Goal: Transaction & Acquisition: Purchase product/service

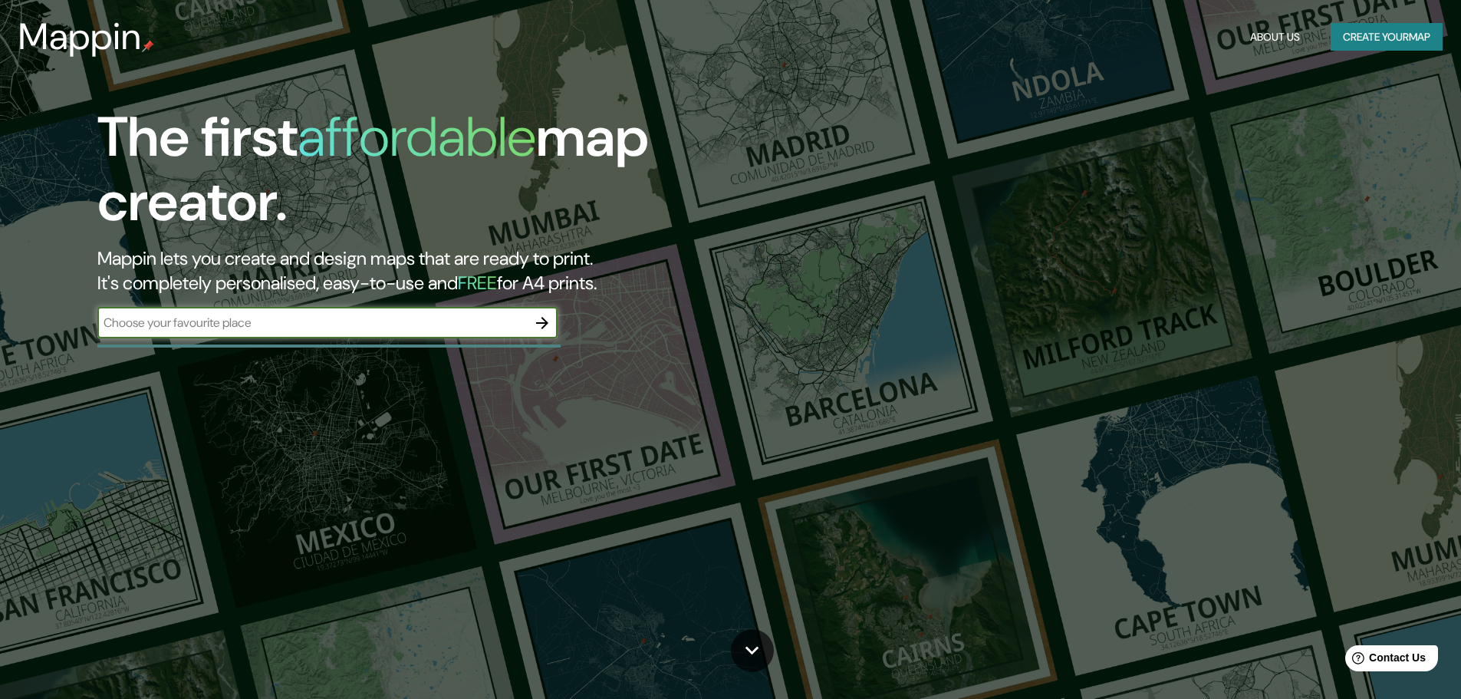
click at [289, 325] on input "text" at bounding box center [312, 323] width 430 height 18
type input "[PERSON_NAME] provincia de [GEOGRAPHIC_DATA]"
click at [542, 322] on icon "button" at bounding box center [542, 323] width 12 height 12
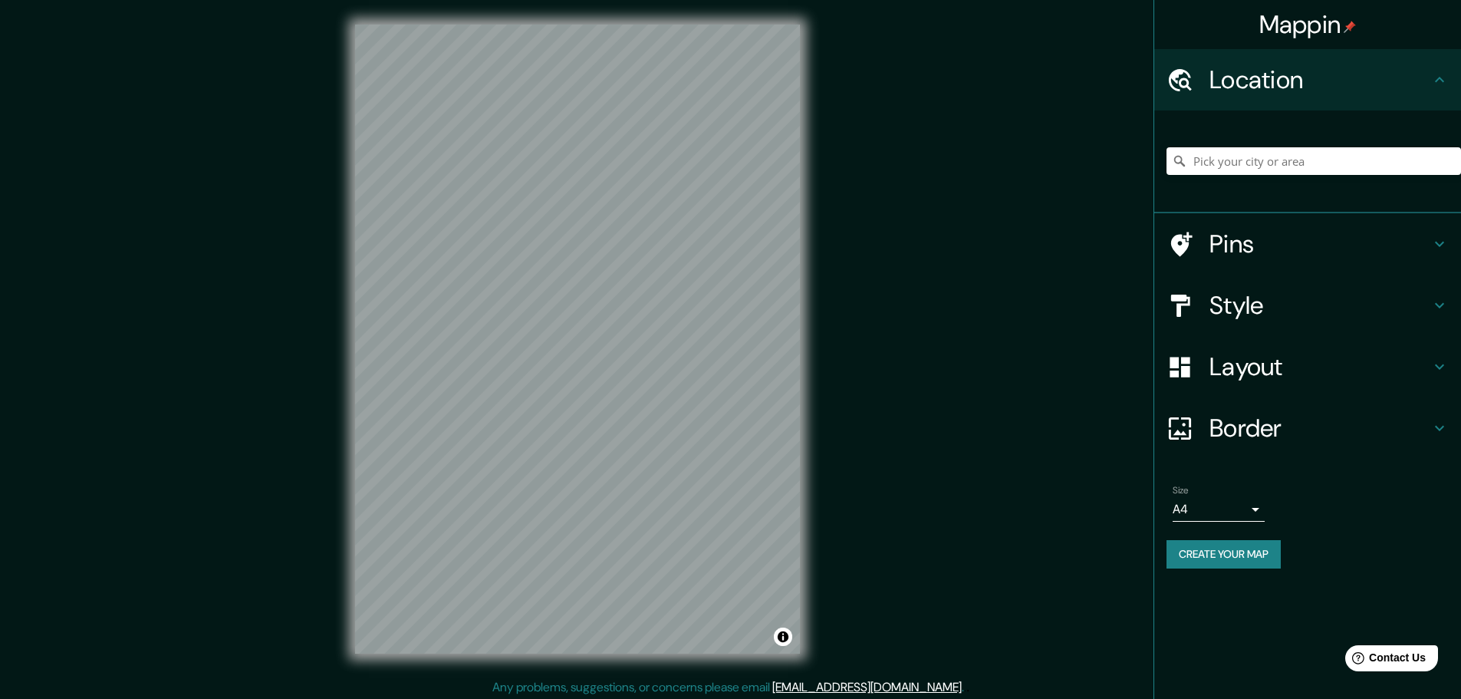
drag, startPoint x: 350, startPoint y: 259, endPoint x: 1314, endPoint y: 311, distance: 965.5
click at [1314, 311] on h4 "Style" at bounding box center [1320, 305] width 221 height 31
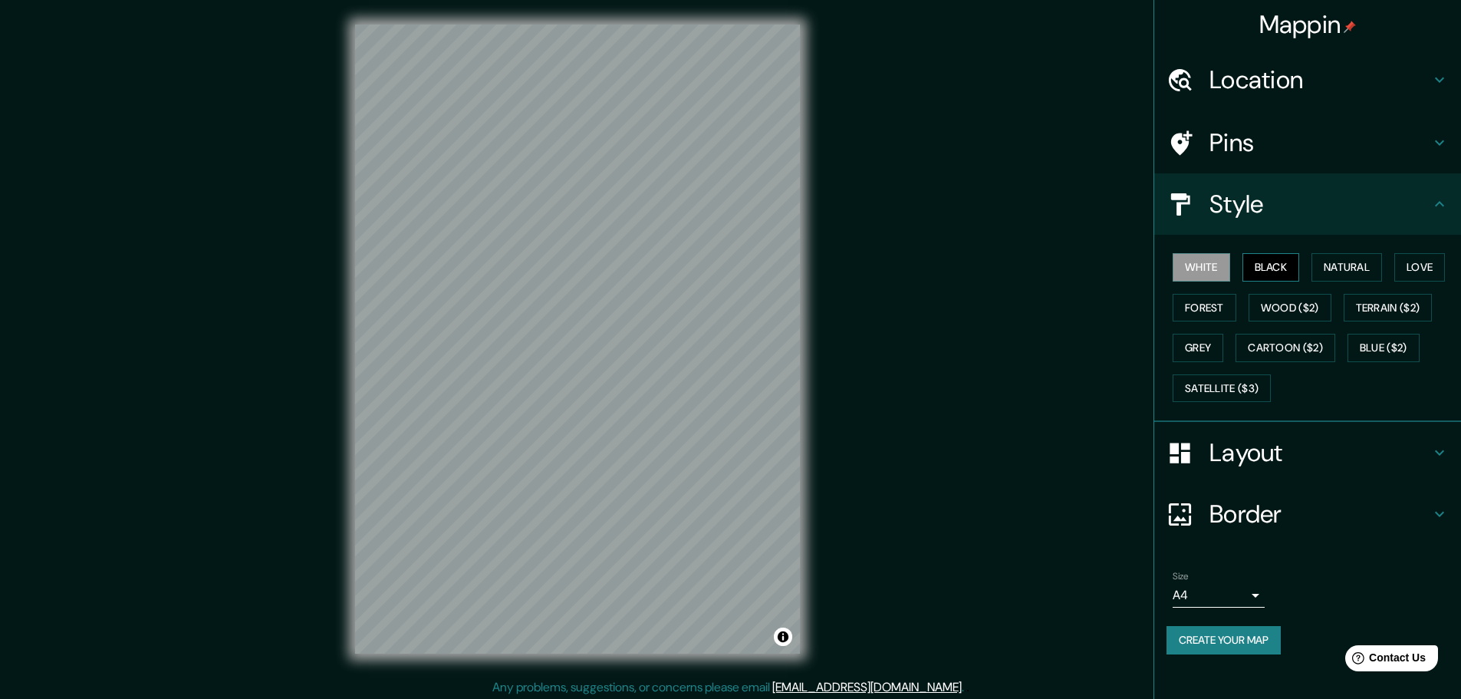
click at [1279, 276] on button "Black" at bounding box center [1272, 267] width 58 height 28
click at [1361, 265] on button "Natural" at bounding box center [1347, 267] width 71 height 28
click at [1445, 264] on button "Love" at bounding box center [1419, 267] width 51 height 28
click at [1210, 314] on button "Forest" at bounding box center [1205, 308] width 64 height 28
click at [1213, 344] on button "Grey" at bounding box center [1198, 348] width 51 height 28
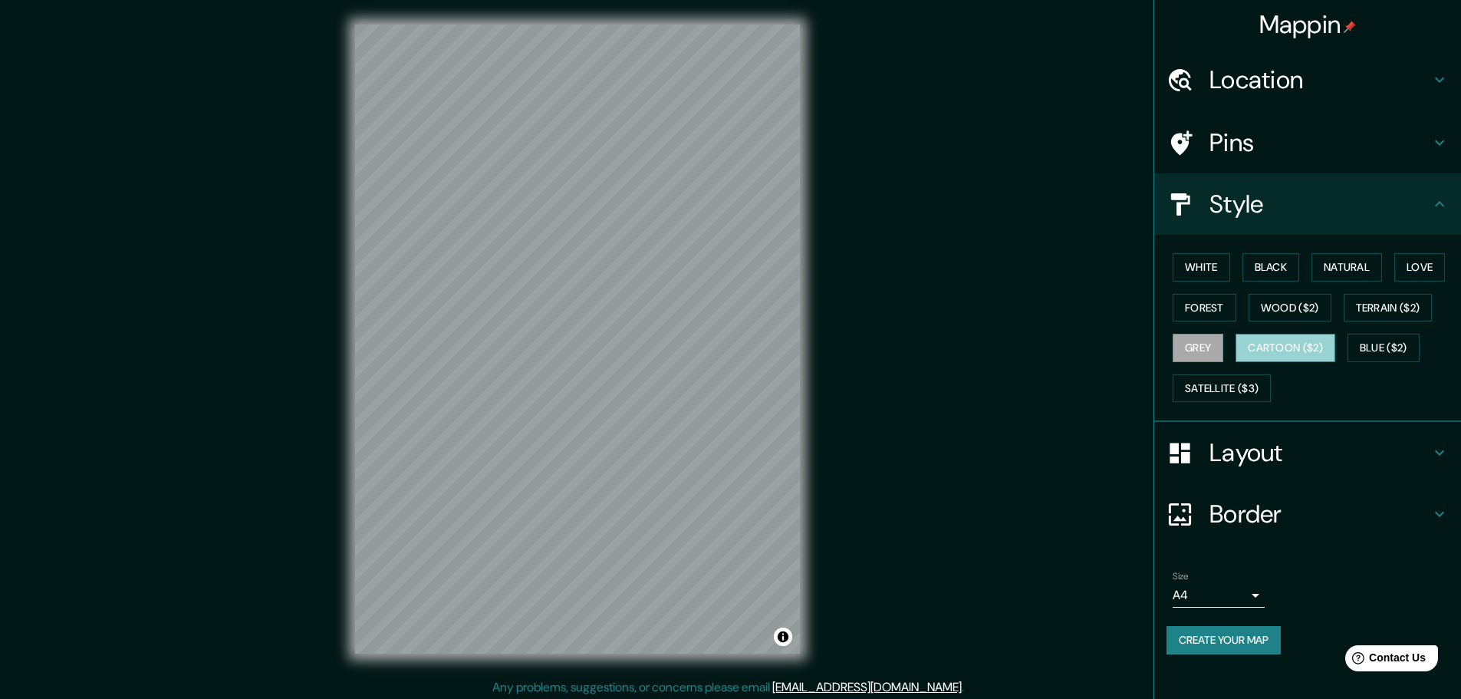
click at [1286, 339] on button "Cartoon ($2)" at bounding box center [1286, 348] width 100 height 28
click at [1396, 341] on button "Blue ($2)" at bounding box center [1384, 348] width 72 height 28
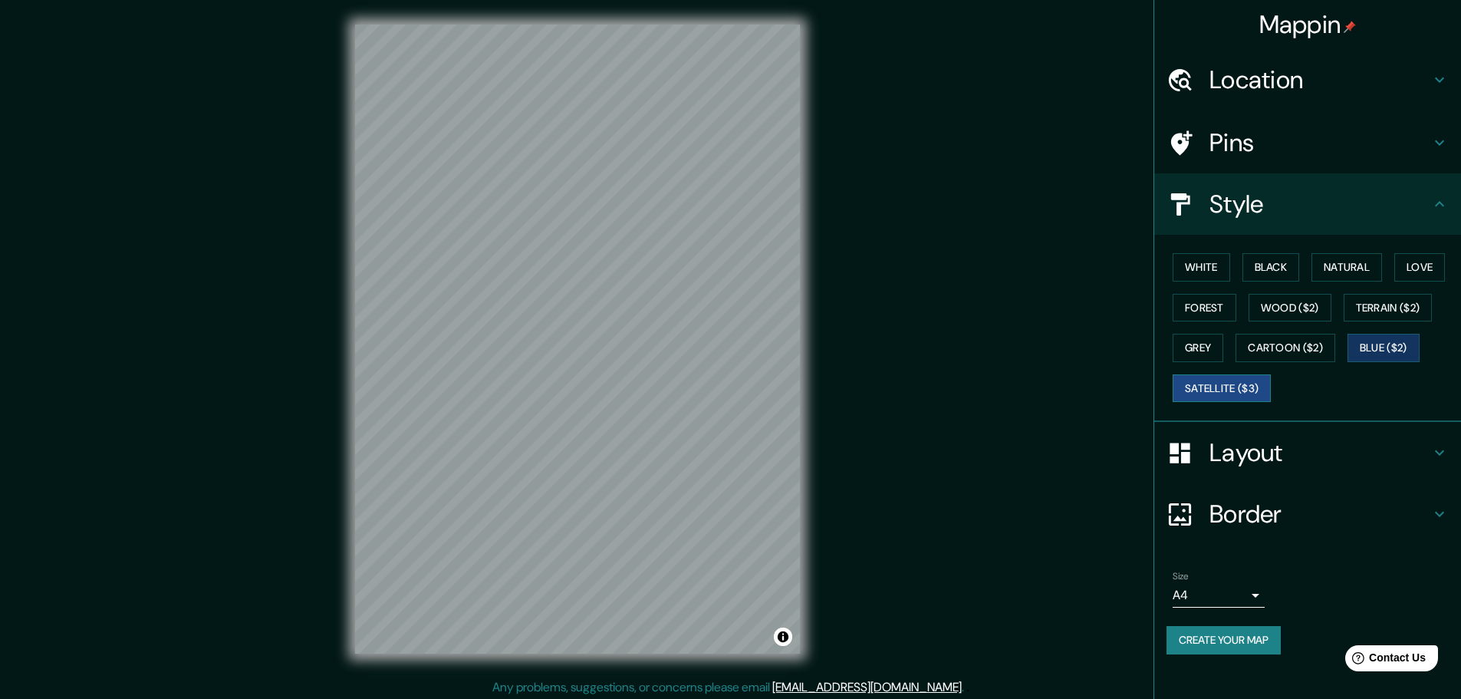
click at [1252, 386] on button "Satellite ($3)" at bounding box center [1222, 388] width 98 height 28
click at [1212, 272] on button "White" at bounding box center [1202, 267] width 58 height 28
click at [1273, 272] on button "Black" at bounding box center [1272, 267] width 58 height 28
drag, startPoint x: 883, startPoint y: 253, endPoint x: 1250, endPoint y: 452, distance: 417.7
click at [1250, 452] on h4 "Layout" at bounding box center [1320, 452] width 221 height 31
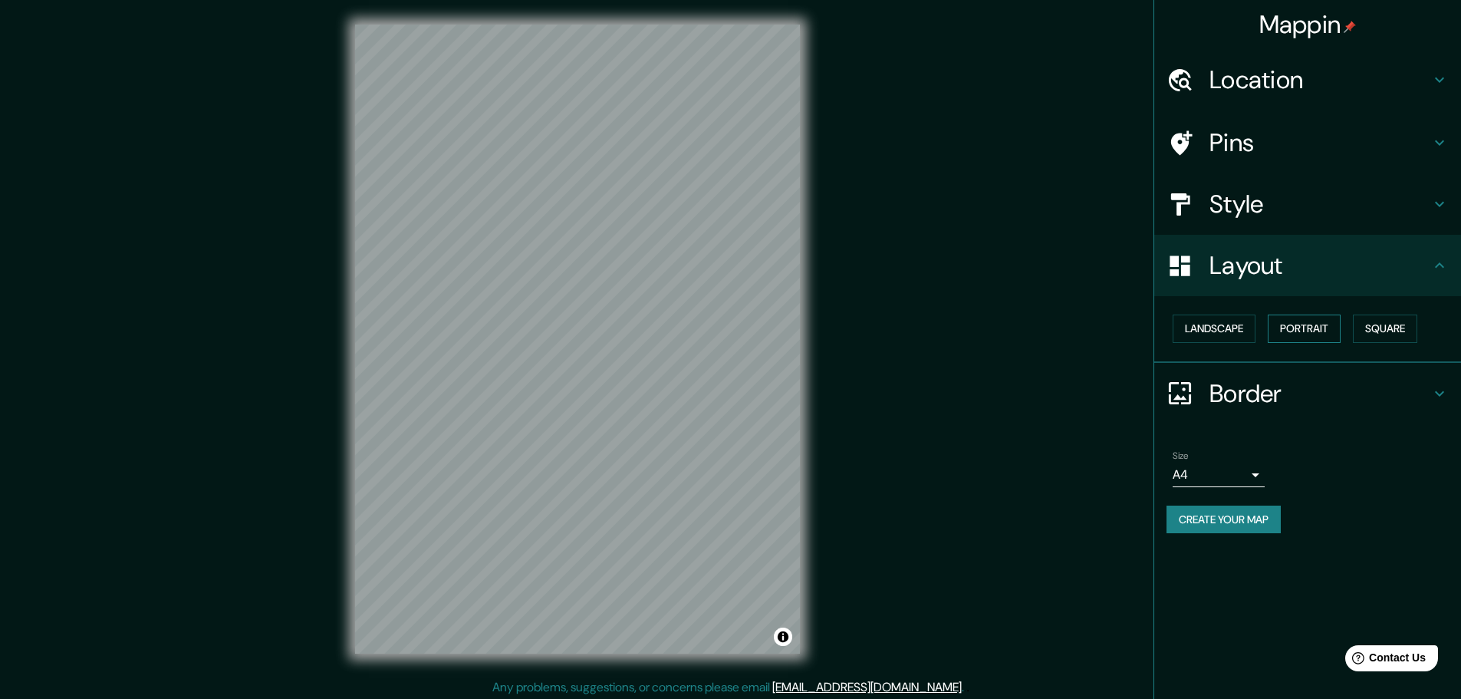
click at [1320, 333] on button "Portrait" at bounding box center [1304, 328] width 73 height 28
click at [1327, 328] on button "Portrait" at bounding box center [1304, 328] width 73 height 28
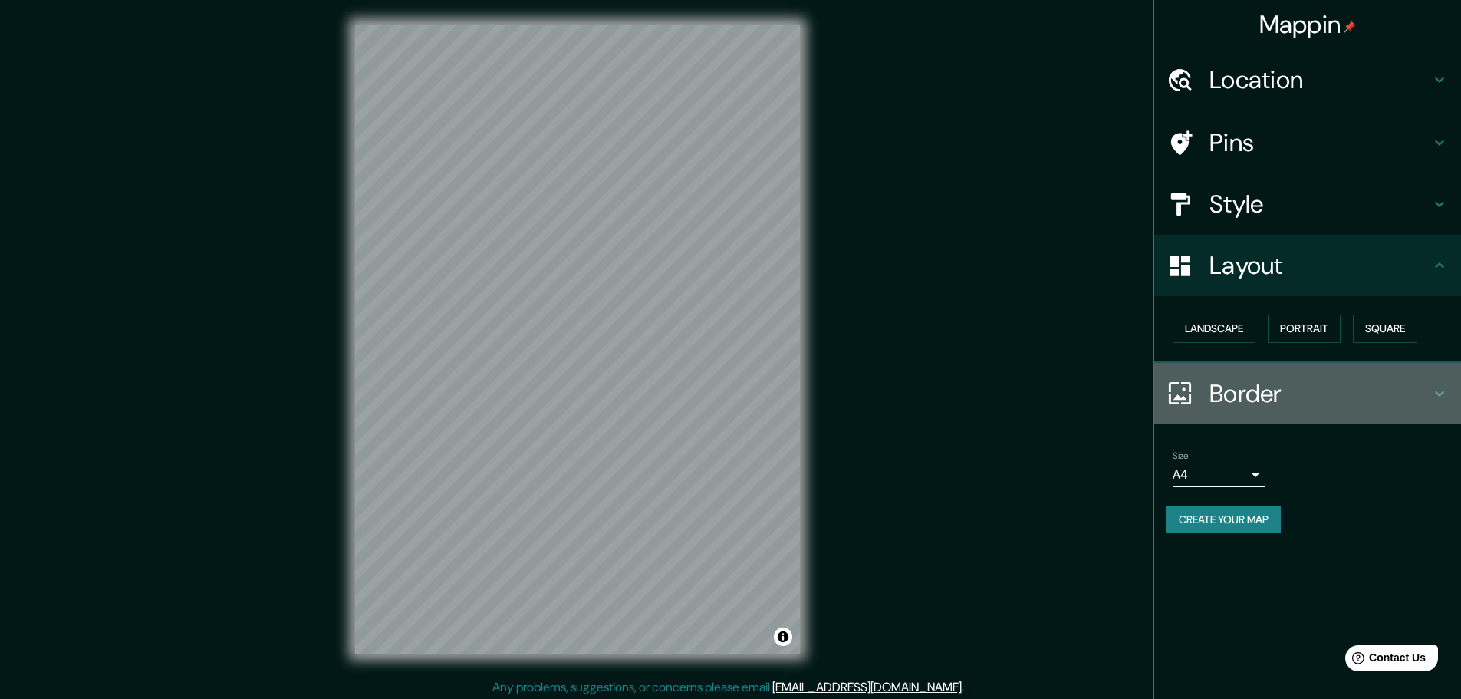
click at [1262, 393] on h4 "Border" at bounding box center [1320, 393] width 221 height 31
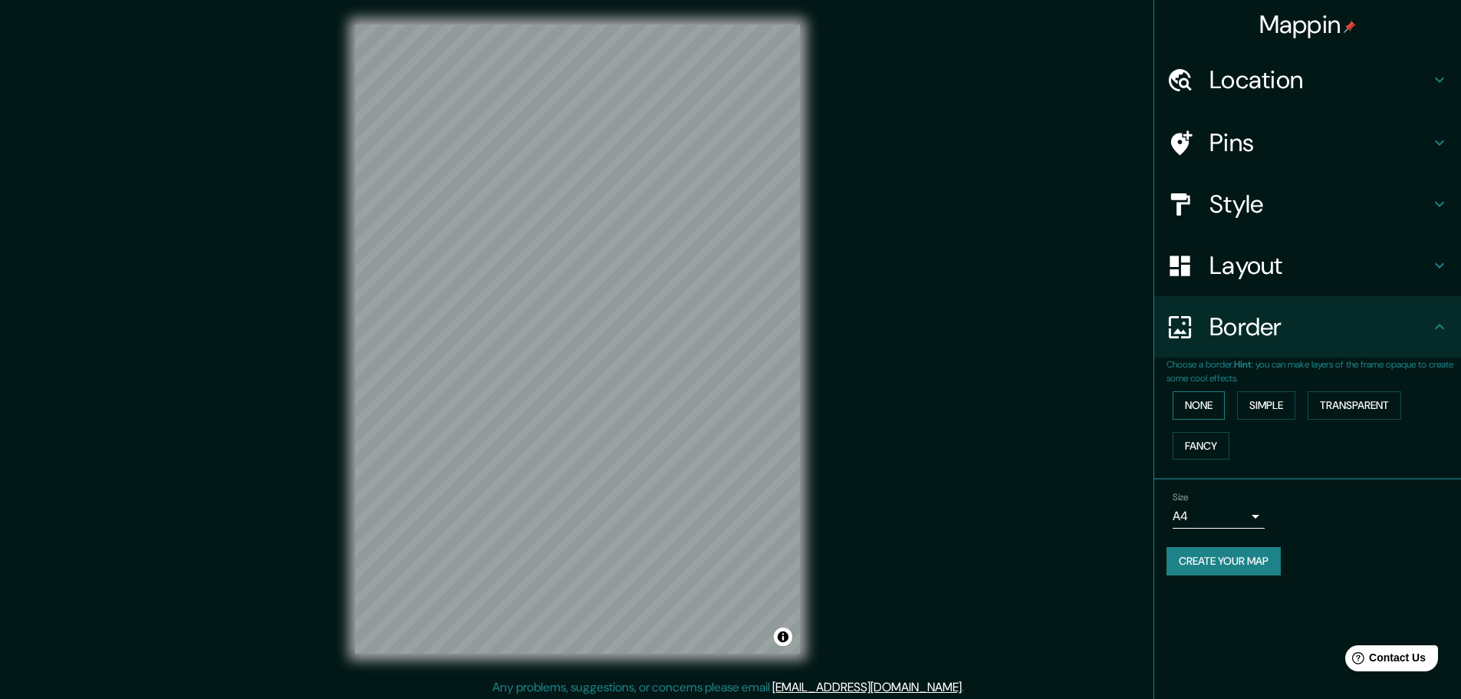
click at [1203, 411] on button "None" at bounding box center [1199, 405] width 52 height 28
click at [1277, 406] on button "Simple" at bounding box center [1266, 405] width 58 height 28
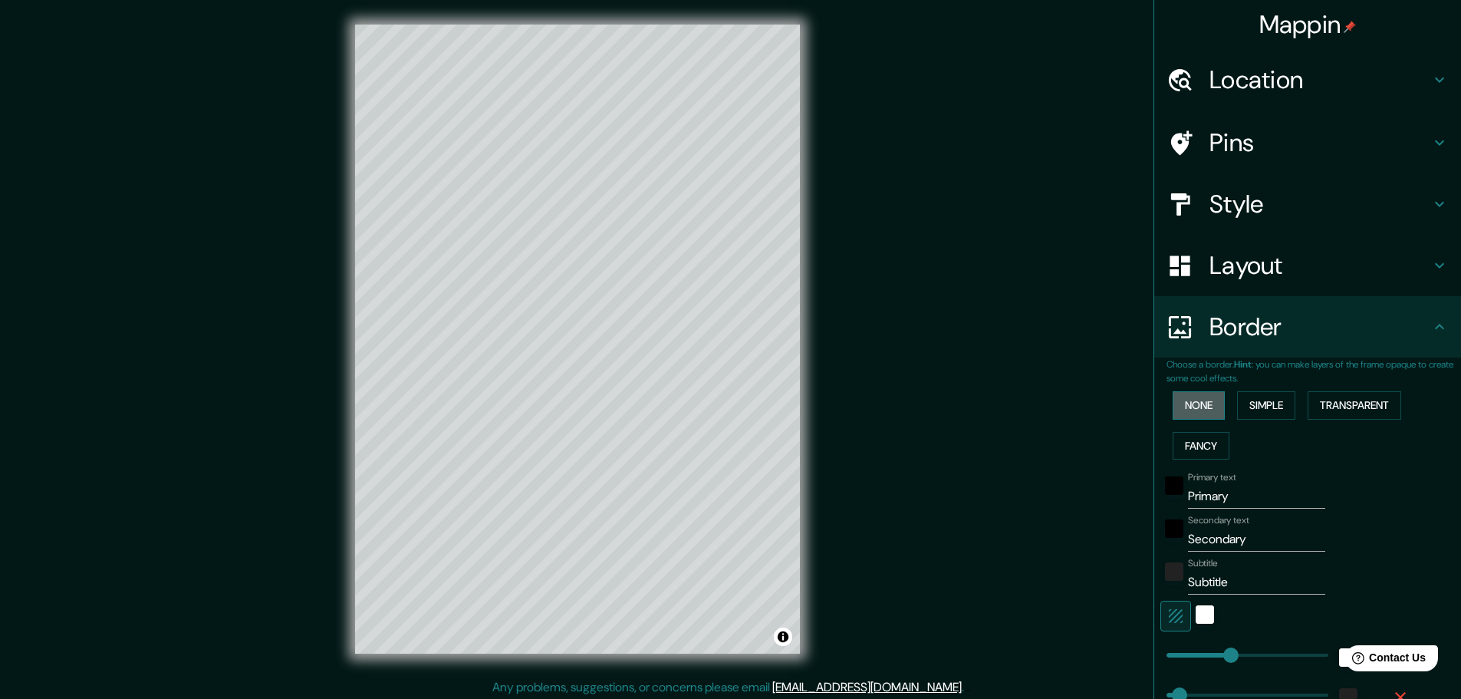
click at [1207, 406] on button "None" at bounding box center [1199, 405] width 52 height 28
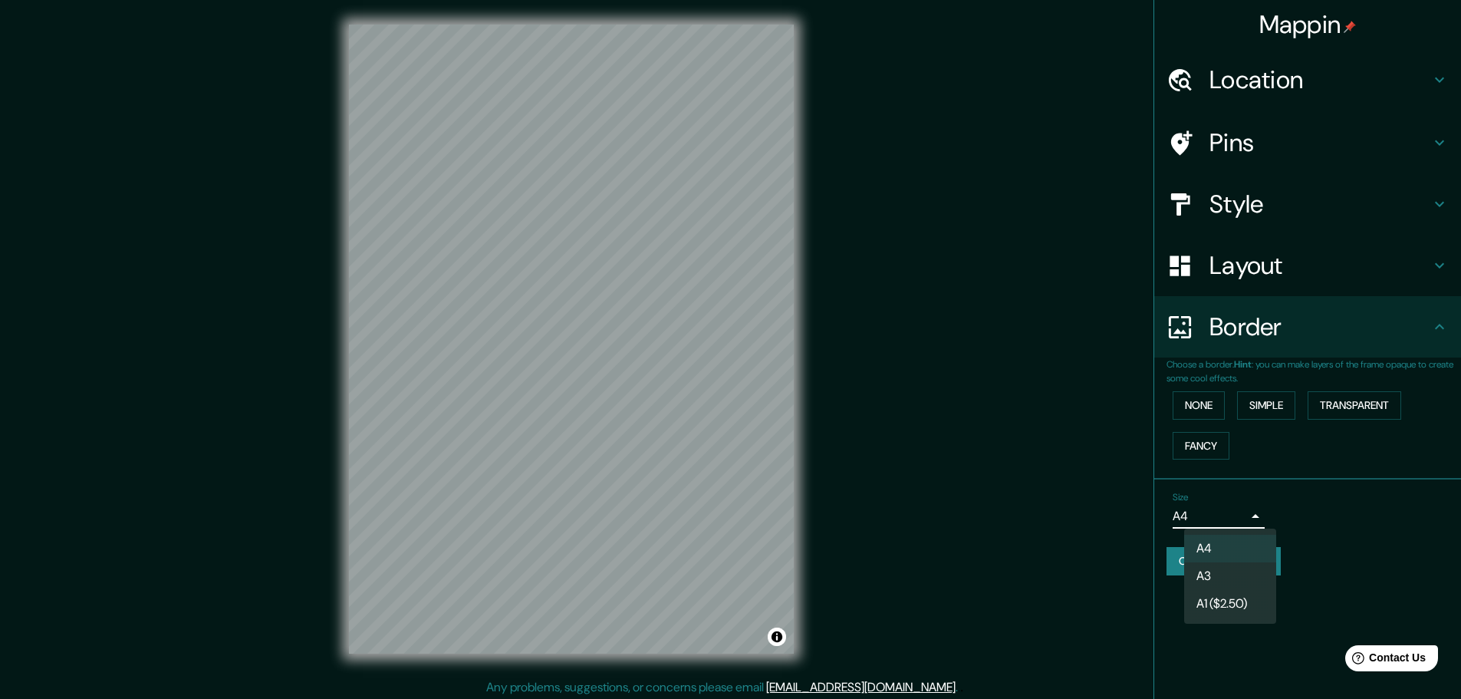
click at [1252, 516] on body "Mappin Location Pins Style Layout Border Choose a border. Hint : you can make l…" at bounding box center [730, 349] width 1461 height 699
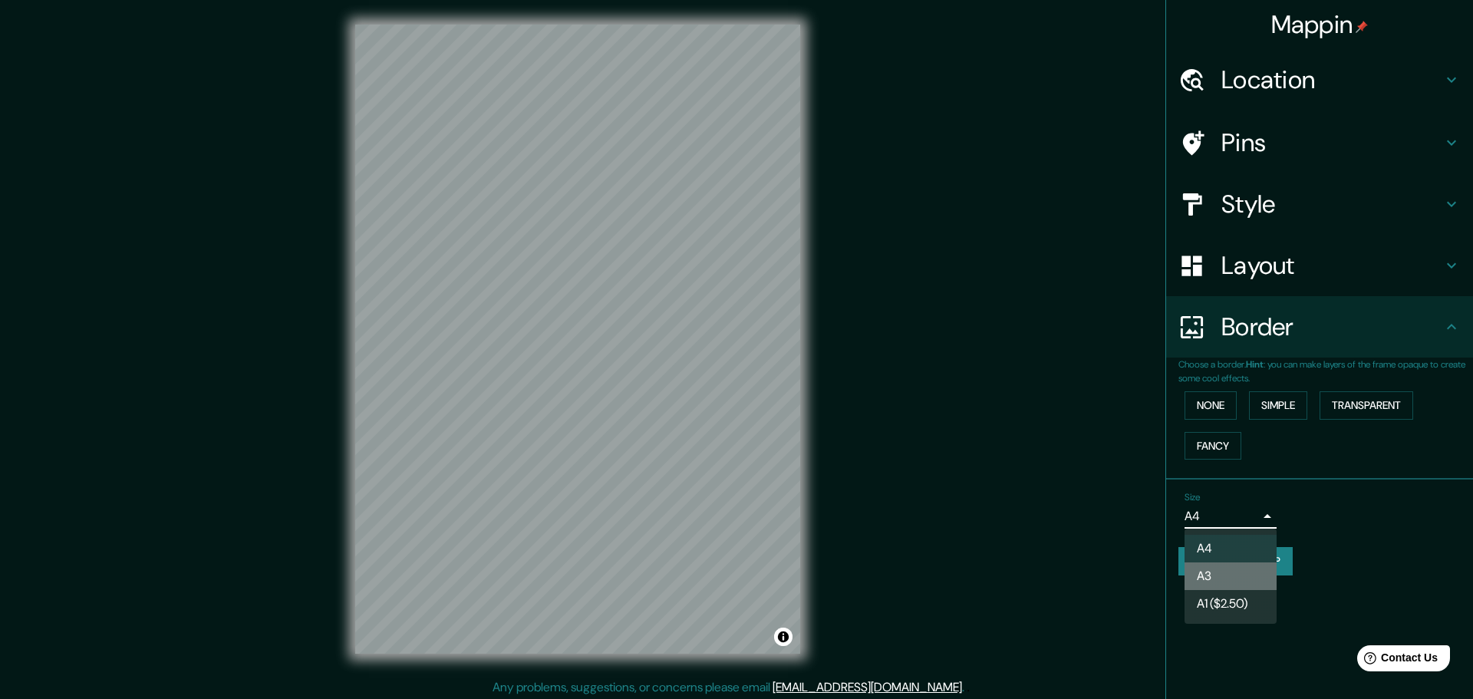
click at [1207, 578] on li "A3" at bounding box center [1230, 576] width 92 height 28
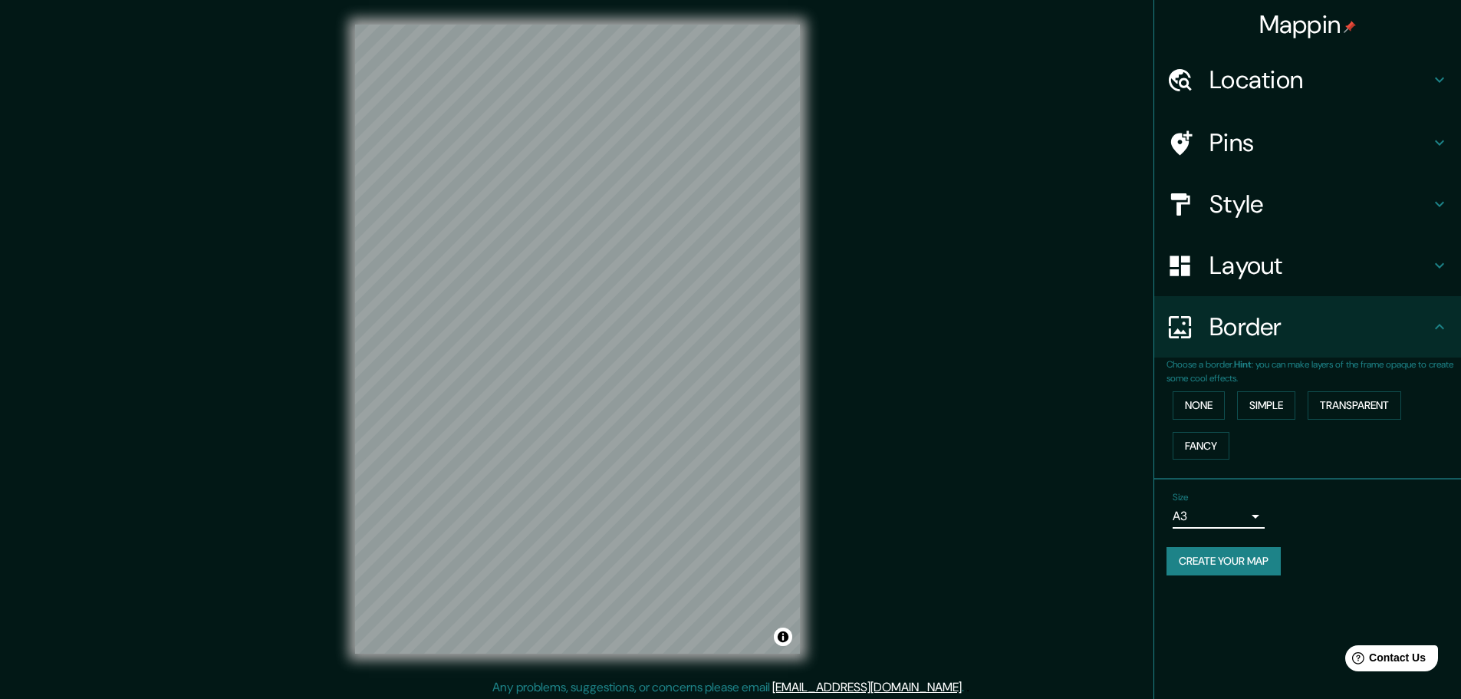
click at [1232, 519] on body "Mappin Location Pins Style Layout Border Choose a border. Hint : you can make l…" at bounding box center [730, 349] width 1461 height 699
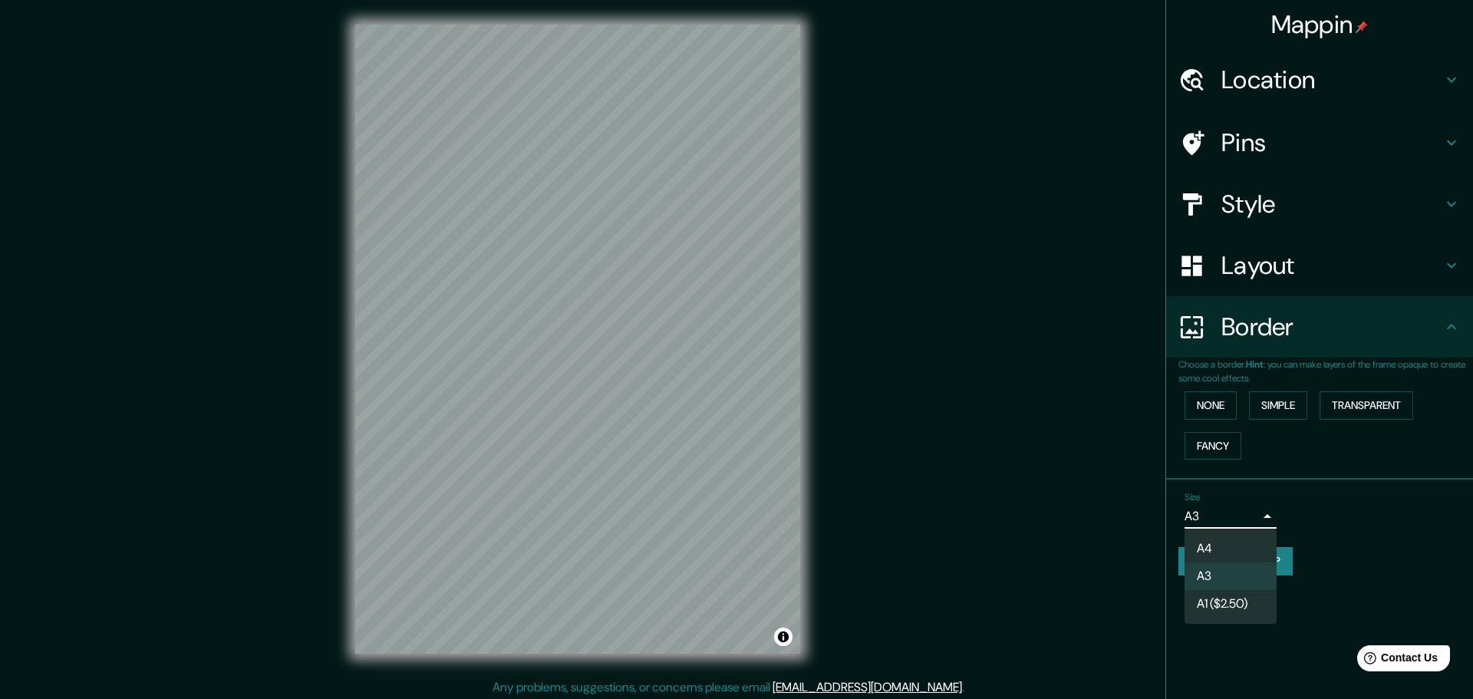
click at [1229, 603] on li "A1 ($2.50)" at bounding box center [1230, 604] width 92 height 28
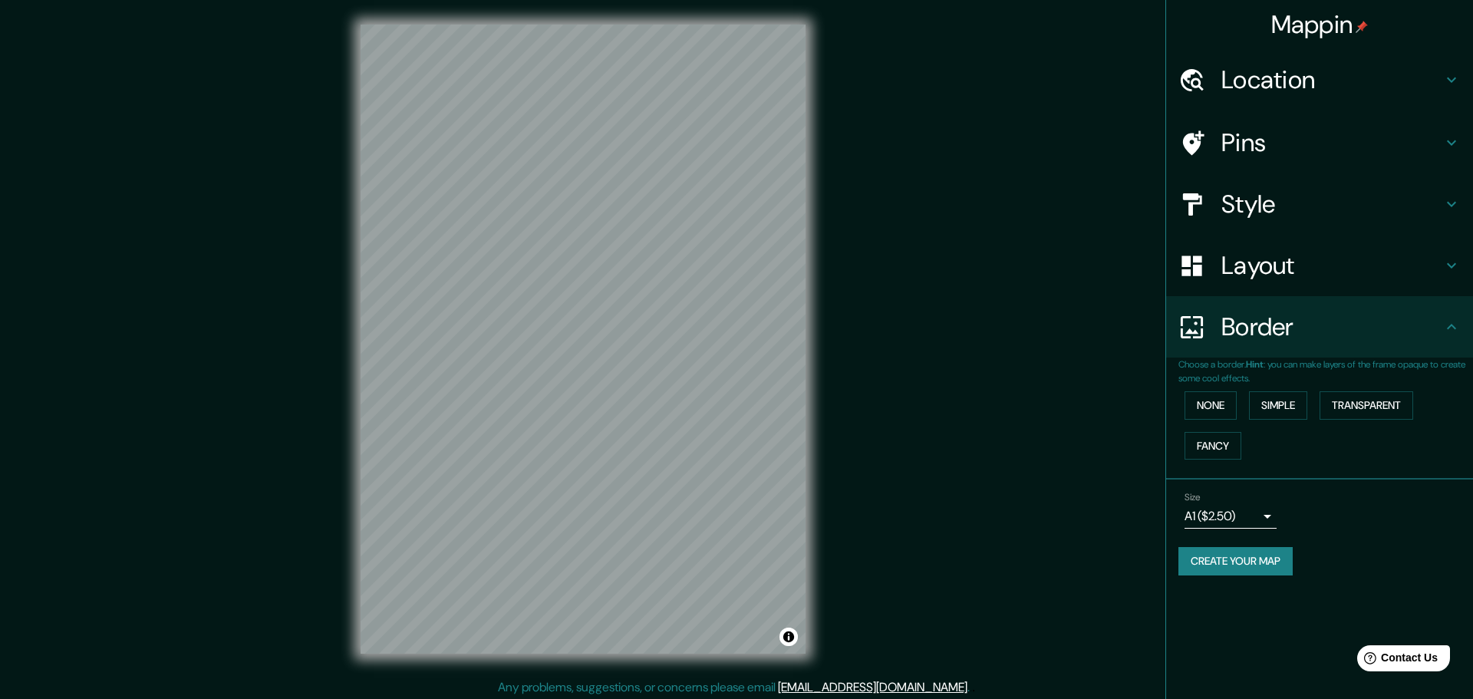
click at [1235, 520] on body "Mappin Location Pins Style Layout Border Choose a border. Hint : you can make l…" at bounding box center [736, 349] width 1473 height 699
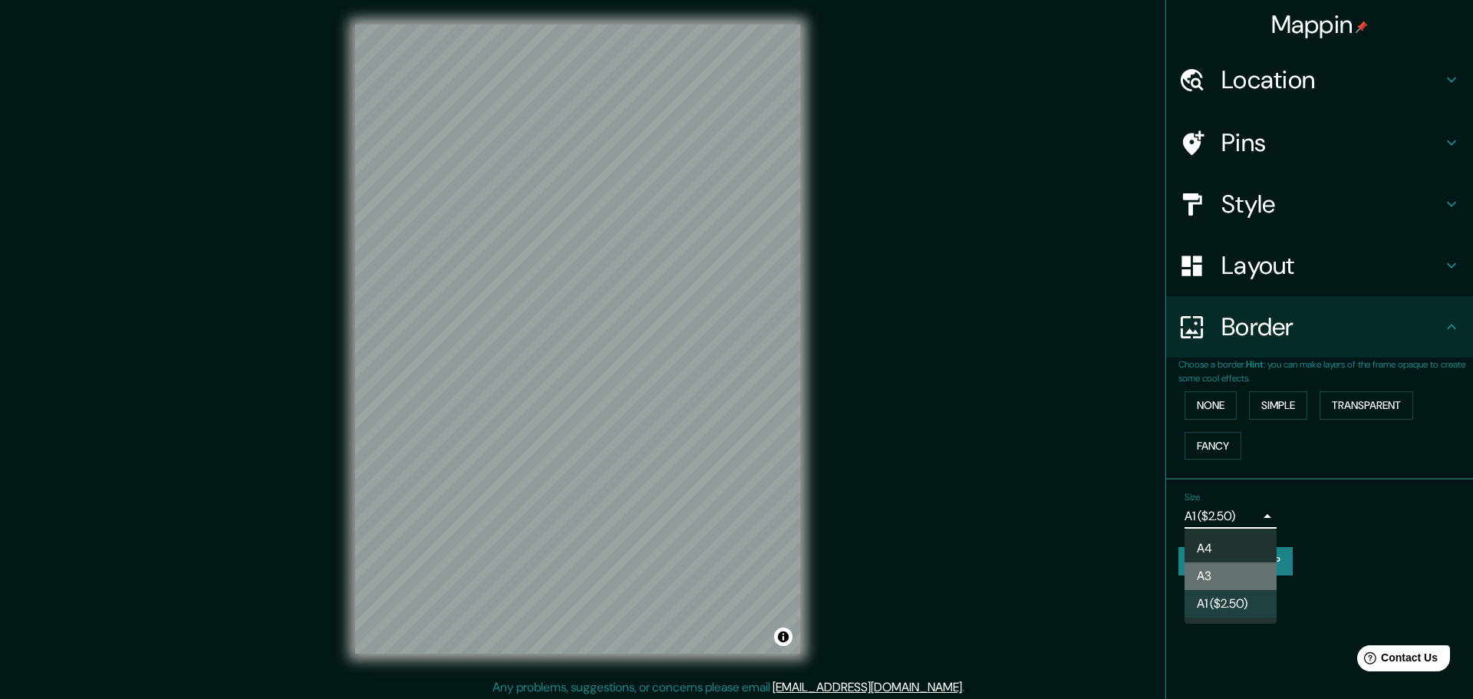
click at [1221, 571] on li "A3" at bounding box center [1230, 576] width 92 height 28
type input "a4"
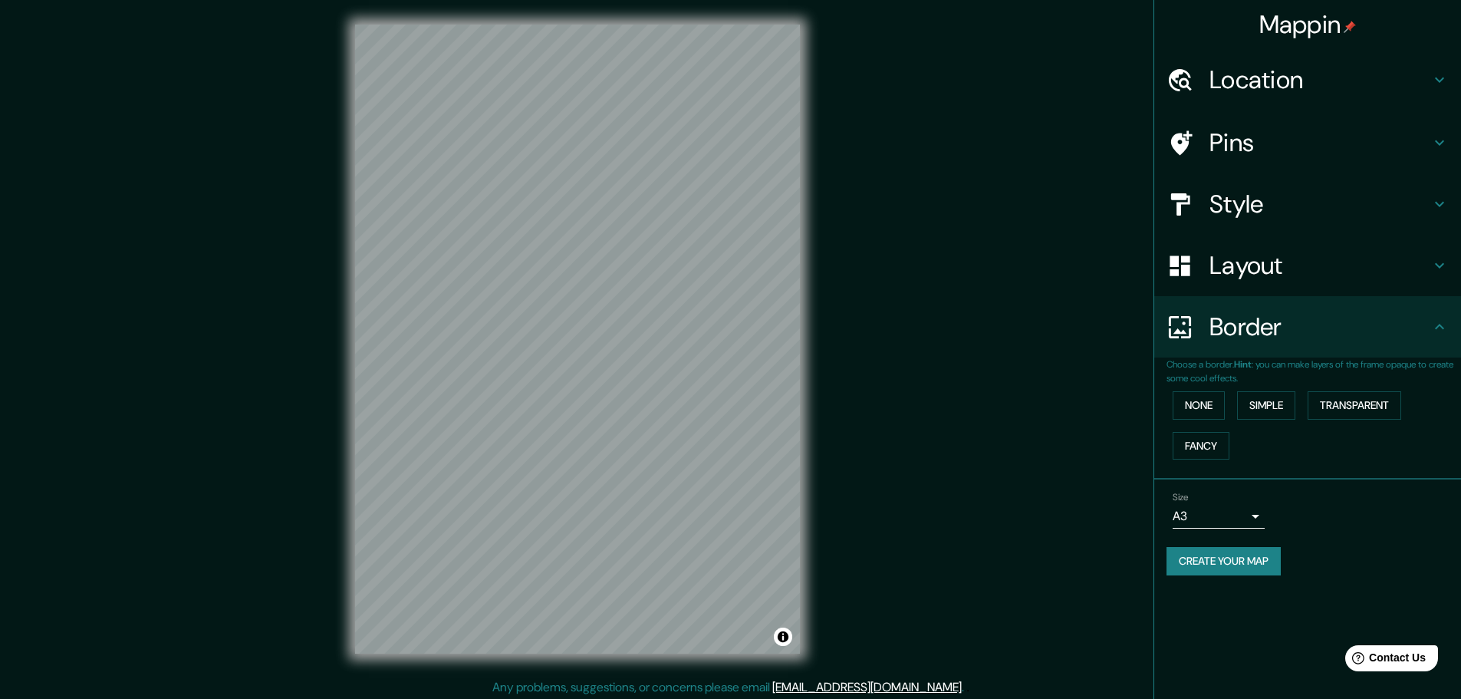
click at [1216, 516] on body "Mappin Location Pins Style Layout Border Choose a border. Hint : you can make l…" at bounding box center [730, 349] width 1461 height 699
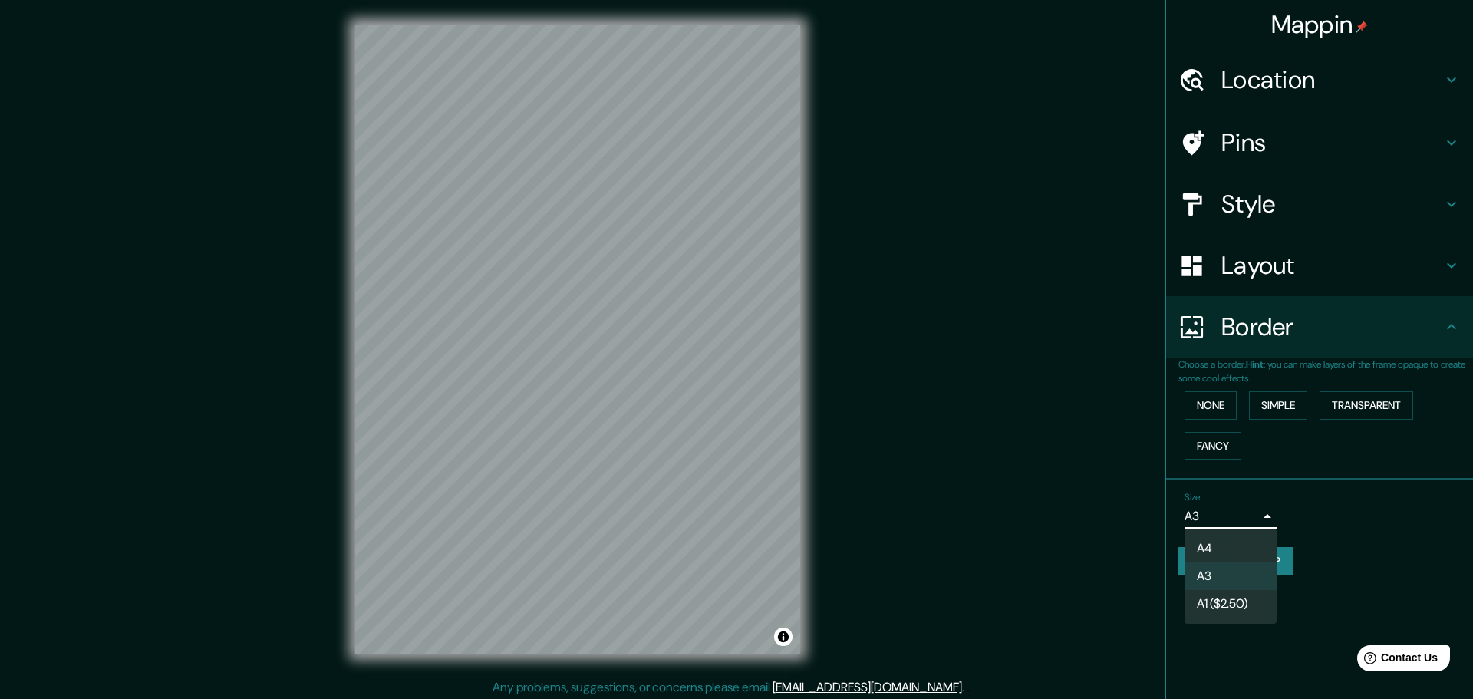
click at [1218, 512] on div at bounding box center [736, 349] width 1473 height 699
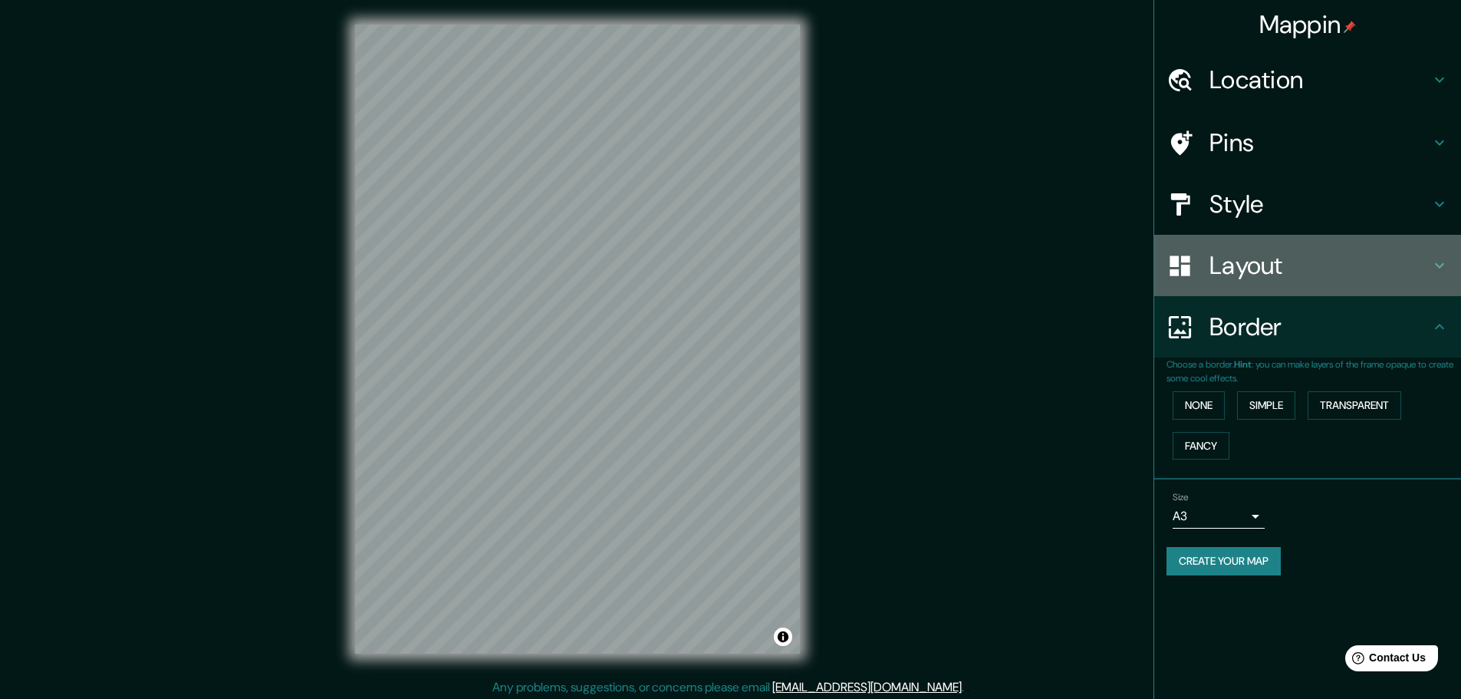
click at [1263, 262] on h4 "Layout" at bounding box center [1320, 265] width 221 height 31
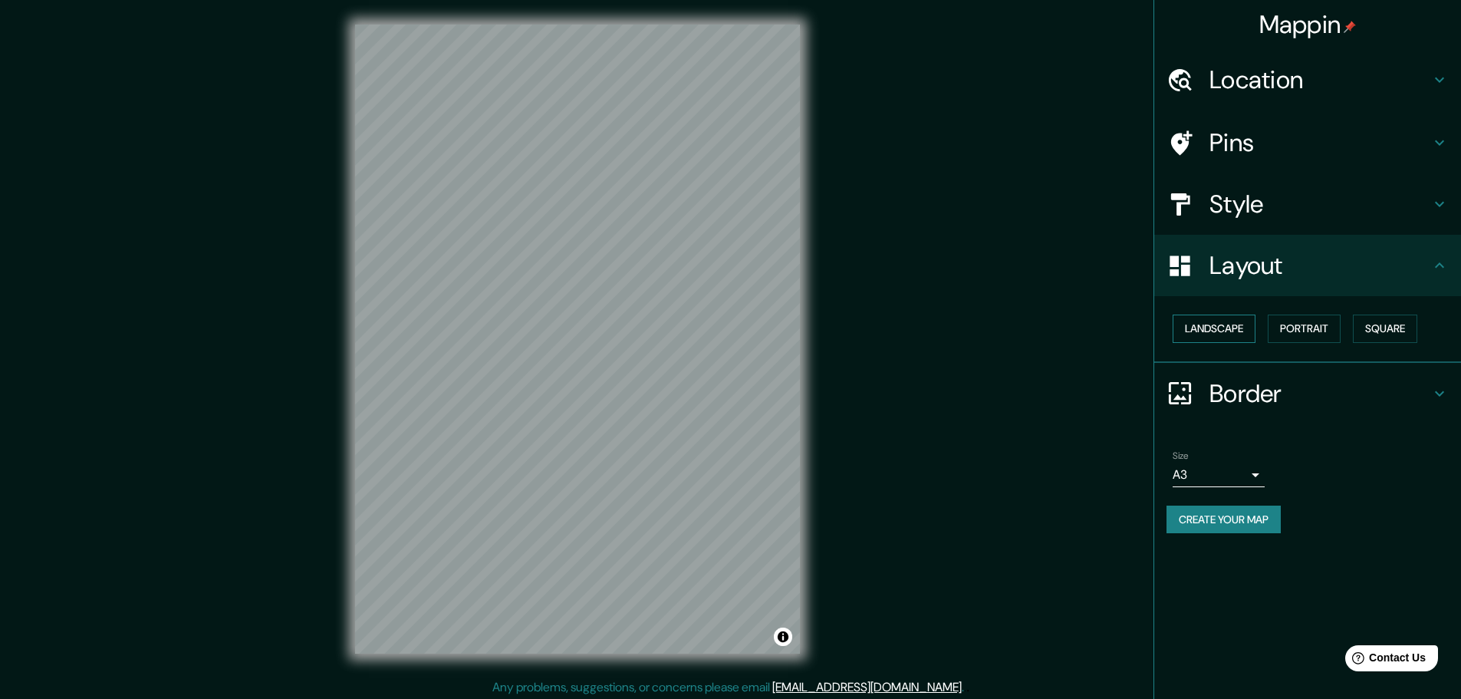
click at [1190, 341] on button "Landscape" at bounding box center [1214, 328] width 83 height 28
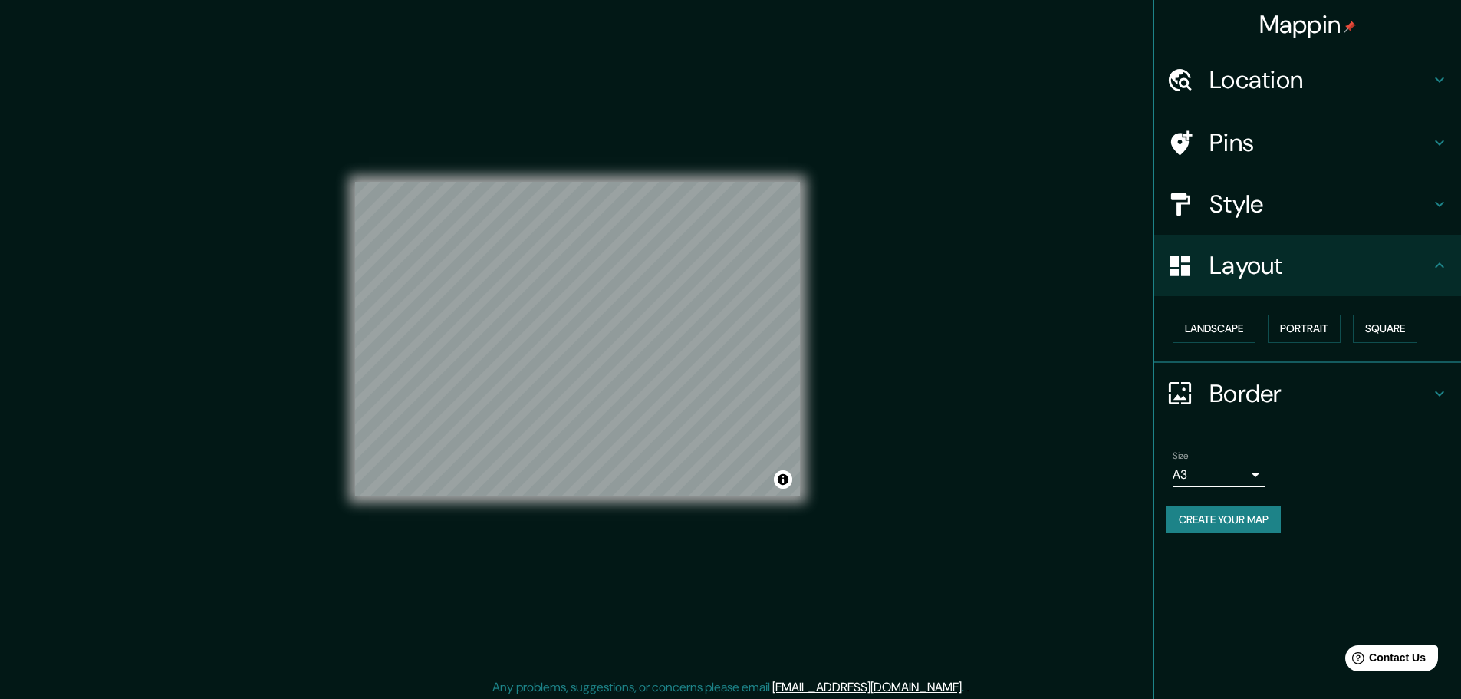
click at [887, 633] on div "Mappin Location Pins Style Layout Landscape Portrait Square Border Choose a bor…" at bounding box center [730, 351] width 1461 height 703
click at [207, 396] on div "Mappin Location Pins Style Layout Landscape Portrait Square Border Choose a bor…" at bounding box center [730, 351] width 1461 height 703
click at [515, 163] on div "© Mapbox © OpenStreetMap Improve this map" at bounding box center [577, 339] width 445 height 629
click at [482, 105] on div "© Mapbox © OpenStreetMap Improve this map" at bounding box center [577, 339] width 445 height 629
click at [836, 413] on div "Mappin Location Pins Style Layout Landscape Portrait Square Border Choose a bor…" at bounding box center [730, 351] width 1461 height 703
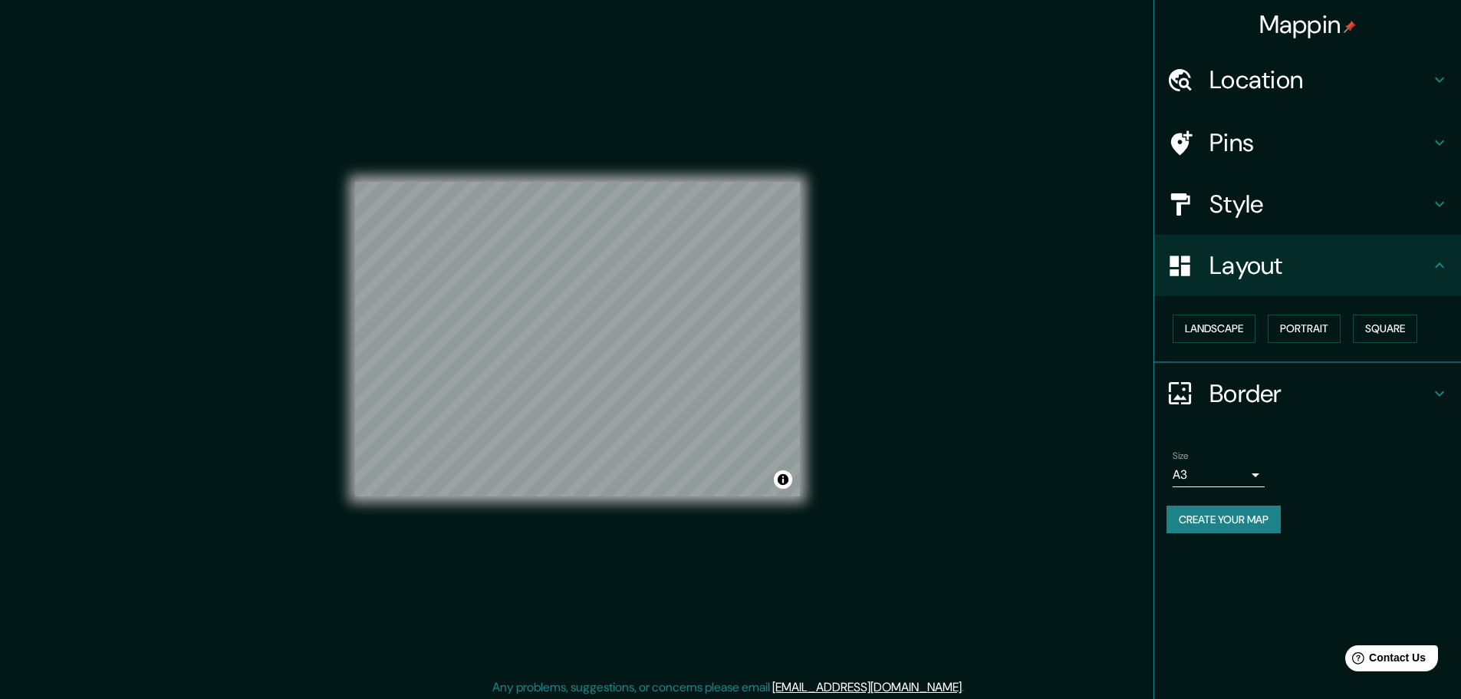
click at [680, 555] on div "© Mapbox © OpenStreetMap Improve this map" at bounding box center [577, 339] width 445 height 629
click at [612, 170] on div "© Mapbox © OpenStreetMap Improve this map" at bounding box center [577, 339] width 445 height 629
click at [462, 173] on div "© Mapbox © OpenStreetMap Improve this map" at bounding box center [577, 339] width 445 height 629
click at [380, 143] on div "© Mapbox © OpenStreetMap Improve this map" at bounding box center [577, 339] width 445 height 629
click at [604, 349] on div at bounding box center [607, 352] width 12 height 12
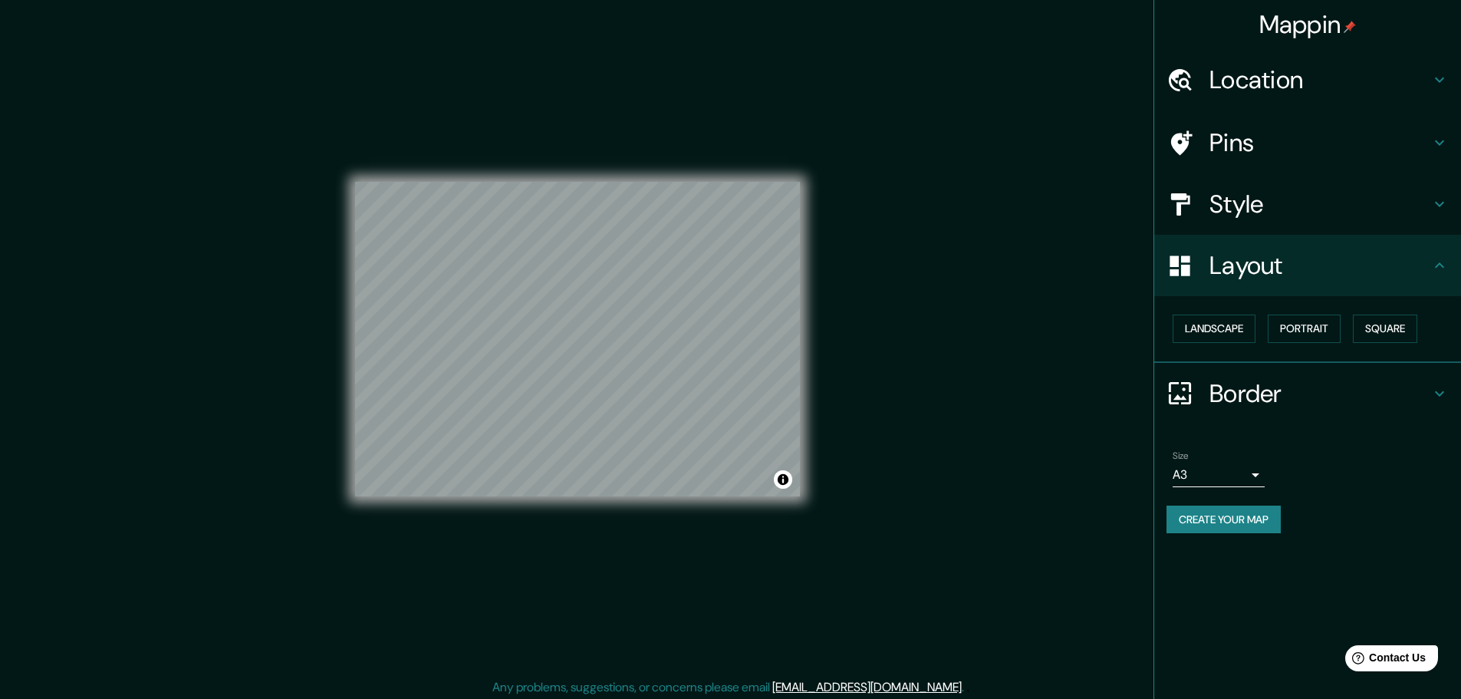
click at [834, 511] on div "Mappin Location Pins Style Layout Landscape Portrait Square Border Choose a bor…" at bounding box center [730, 351] width 1461 height 703
click at [551, 550] on div "© Mapbox © OpenStreetMap Improve this map" at bounding box center [577, 339] width 445 height 629
click at [801, 432] on div "© Mapbox © OpenStreetMap Improve this map" at bounding box center [578, 339] width 494 height 678
click at [880, 258] on div "Mappin Location Pins Style Layout Landscape Portrait Square Border Choose a bor…" at bounding box center [730, 351] width 1461 height 703
click at [558, 698] on html "Mappin Location Pins Style Layout Landscape Portrait Square Border Choose a bor…" at bounding box center [730, 349] width 1461 height 699
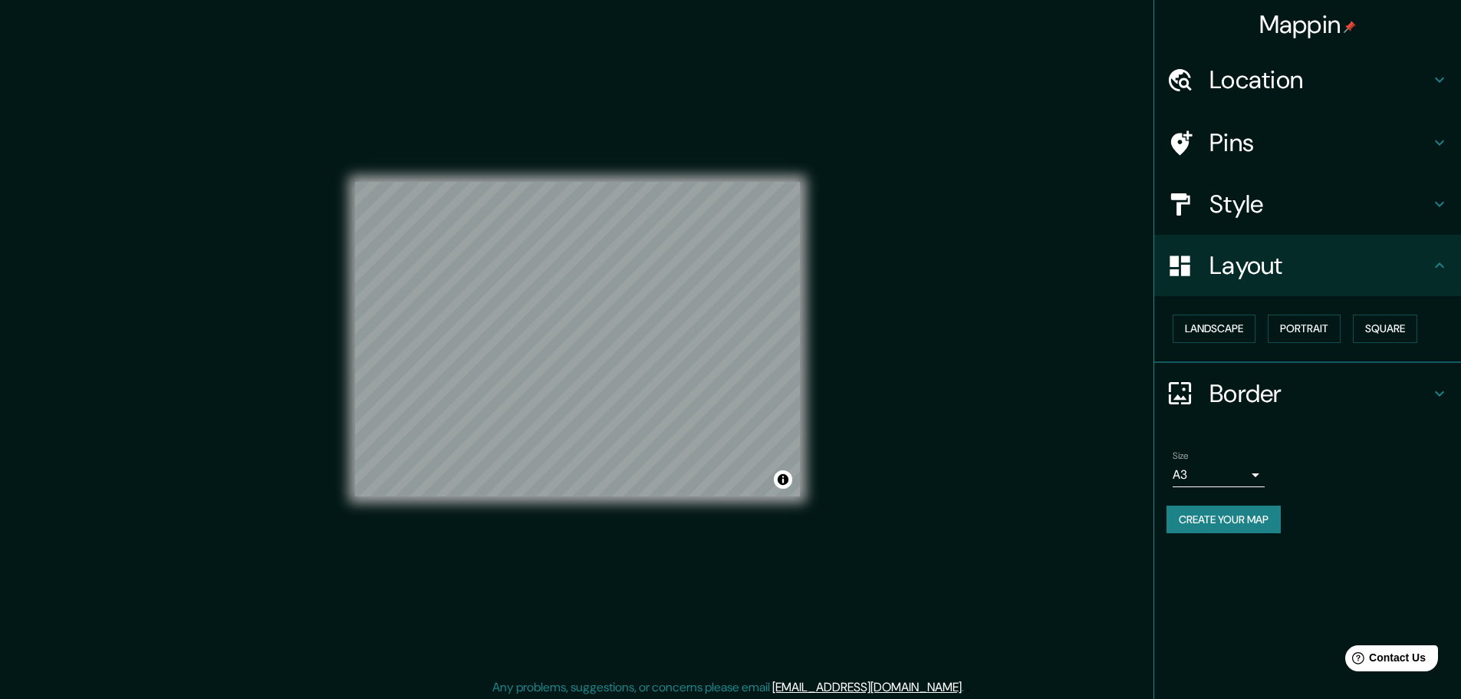
click at [694, 505] on div "© Mapbox © OpenStreetMap Improve this map" at bounding box center [577, 339] width 445 height 629
click at [604, 698] on html "Mappin Location Pins Style Layout Landscape Portrait Square Border Choose a bor…" at bounding box center [730, 349] width 1461 height 699
click at [331, 611] on div "© Mapbox © OpenStreetMap Improve this map" at bounding box center [578, 339] width 494 height 678
click at [500, 161] on div "© Mapbox © OpenStreetMap Improve this map" at bounding box center [577, 339] width 445 height 629
click at [1392, 495] on div "Size A3 a4 Create your map" at bounding box center [1308, 495] width 282 height 102
